Goal: Download file/media

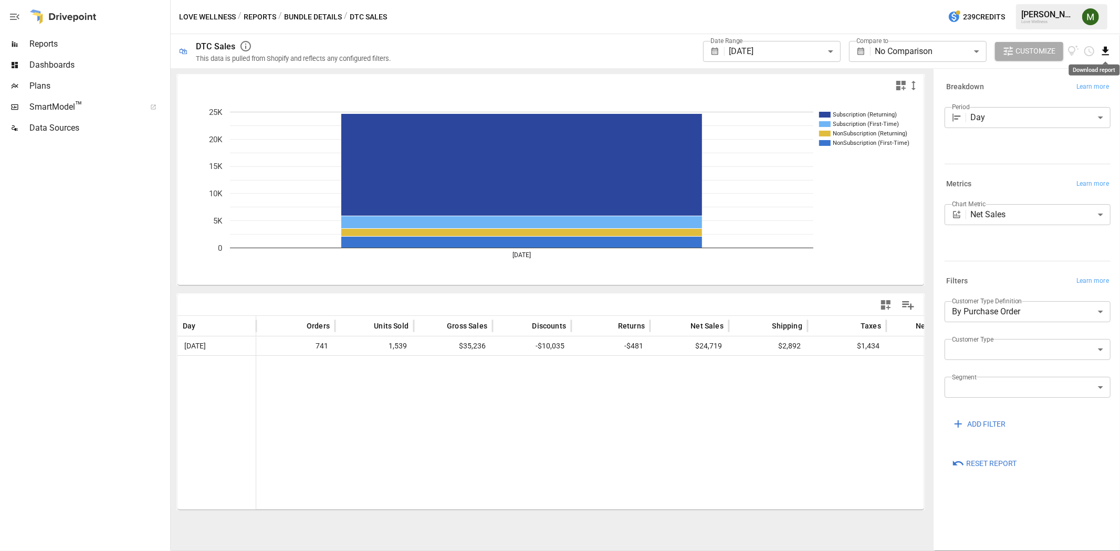
click at [1100, 48] on icon "Download report" at bounding box center [1106, 51] width 12 height 12
click at [1082, 87] on li "Download as CSV" at bounding box center [1070, 92] width 83 height 21
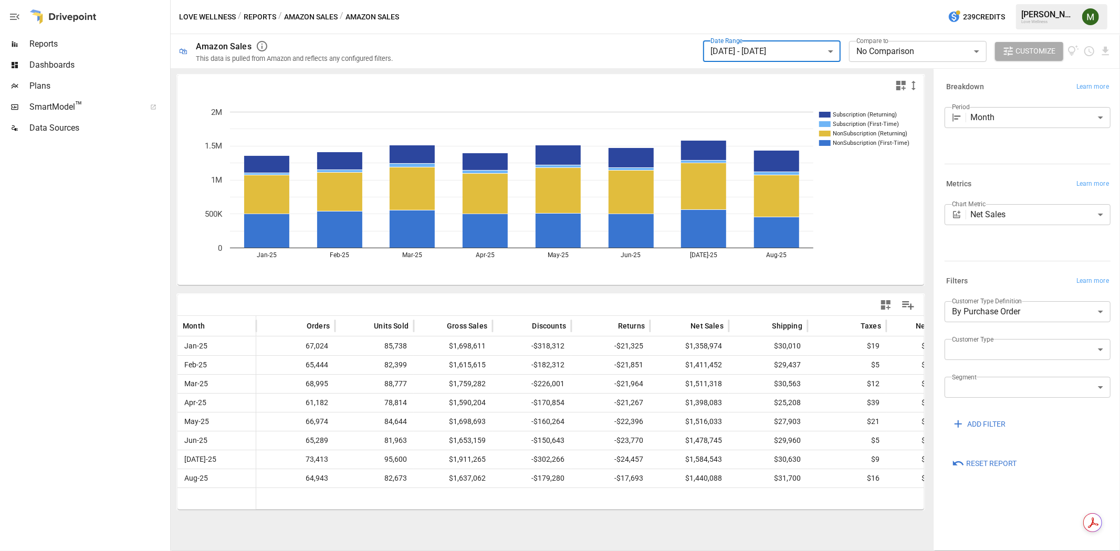
click at [776, 0] on body "**********" at bounding box center [560, 0] width 1120 height 0
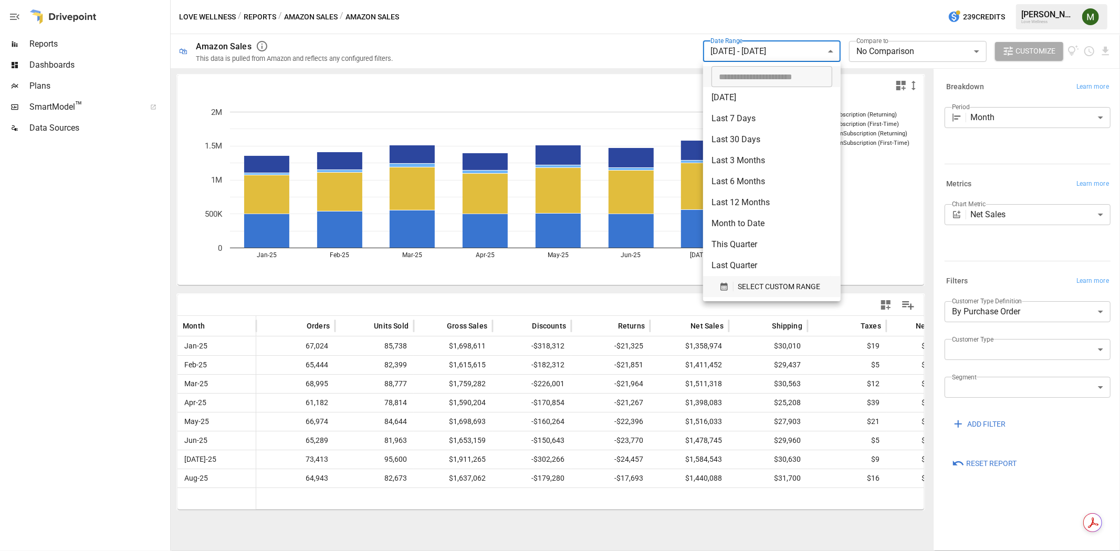
click at [720, 282] on icon "button" at bounding box center [723, 286] width 9 height 9
